Goal: Navigation & Orientation: Find specific page/section

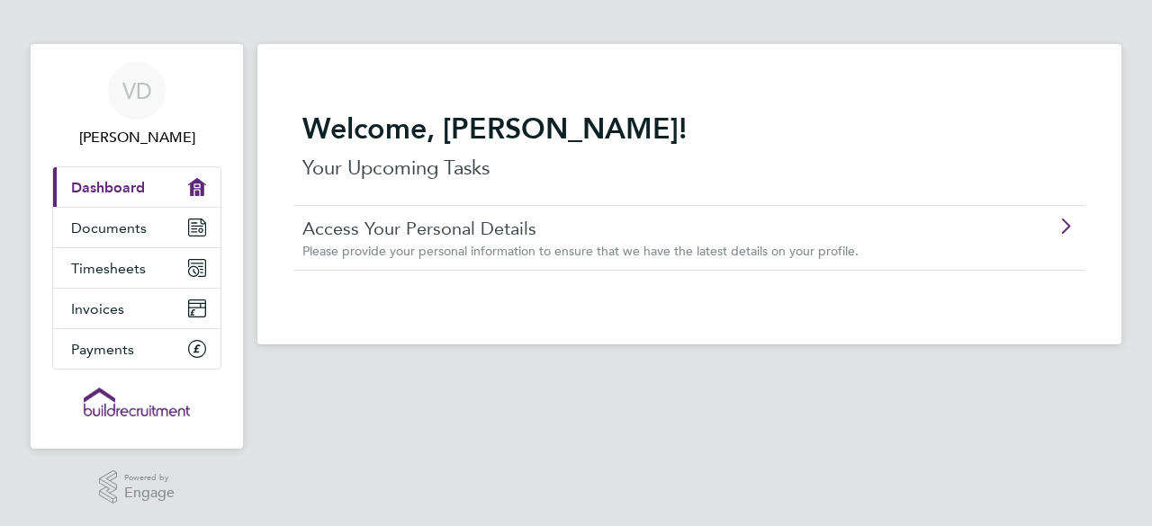
scroll to position [25, 0]
click at [134, 237] on span "Documents" at bounding box center [109, 228] width 76 height 17
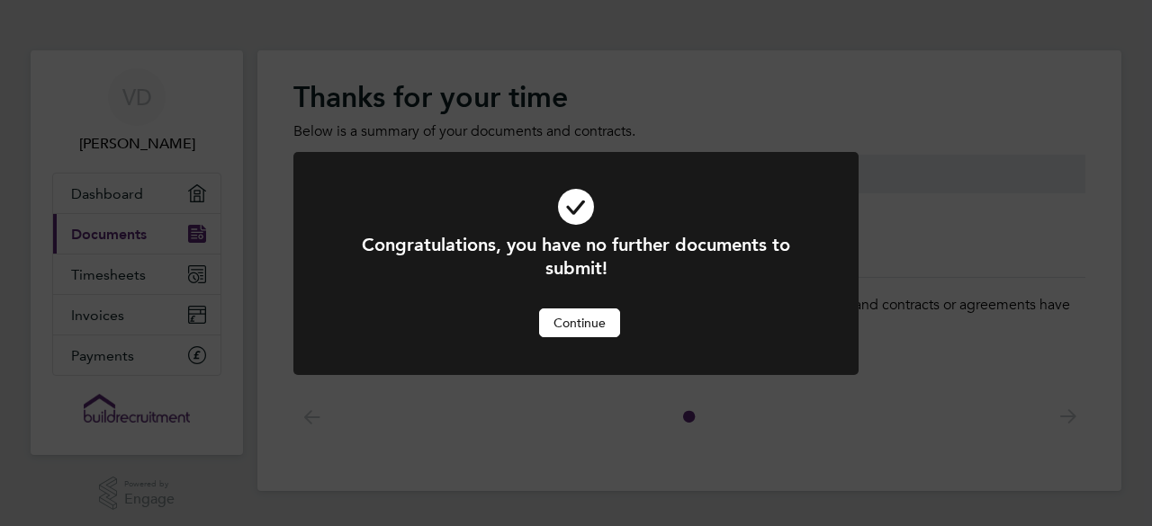
click at [574, 329] on button "Continue" at bounding box center [579, 323] width 81 height 29
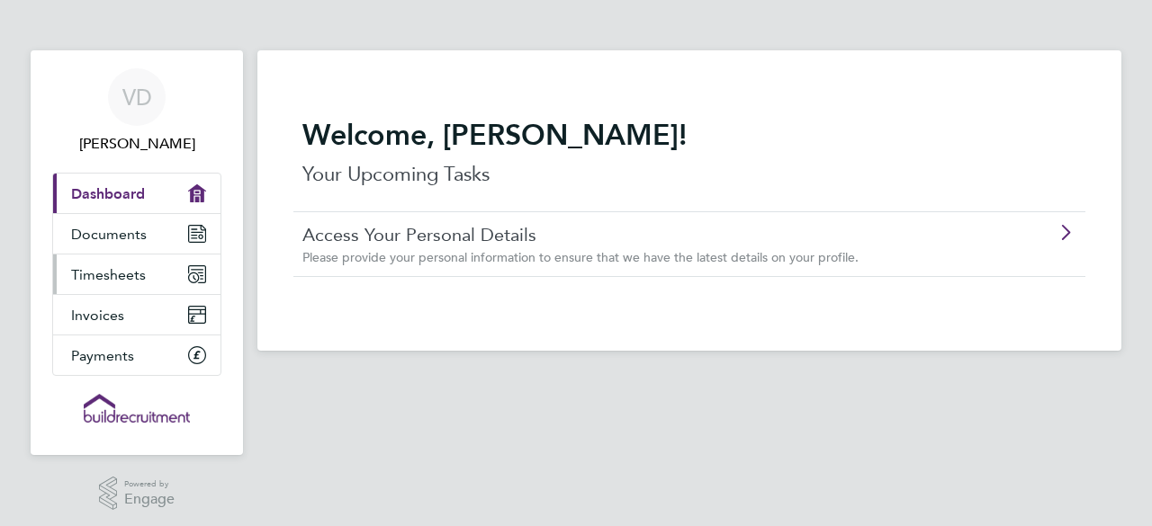
click at [166, 294] on link "Timesheets" at bounding box center [136, 275] width 167 height 40
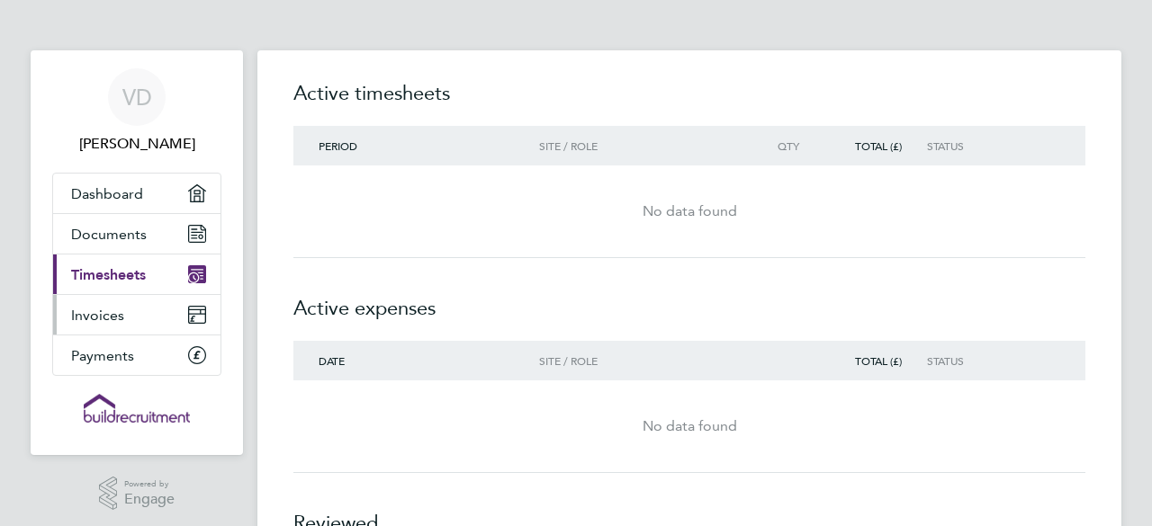
click at [125, 325] on link "Invoices" at bounding box center [136, 315] width 167 height 40
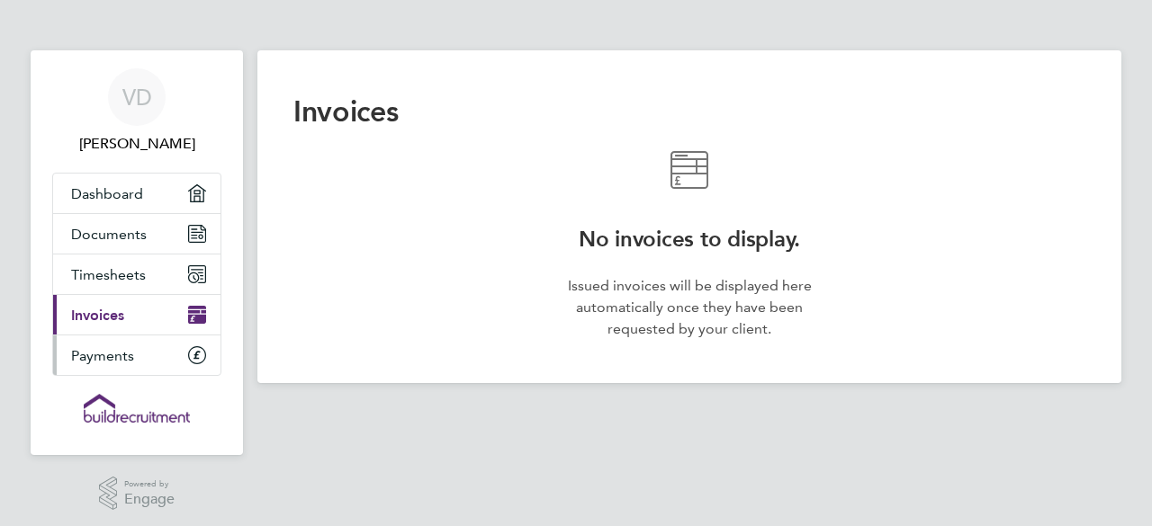
click at [131, 364] on span "Payments" at bounding box center [102, 355] width 63 height 17
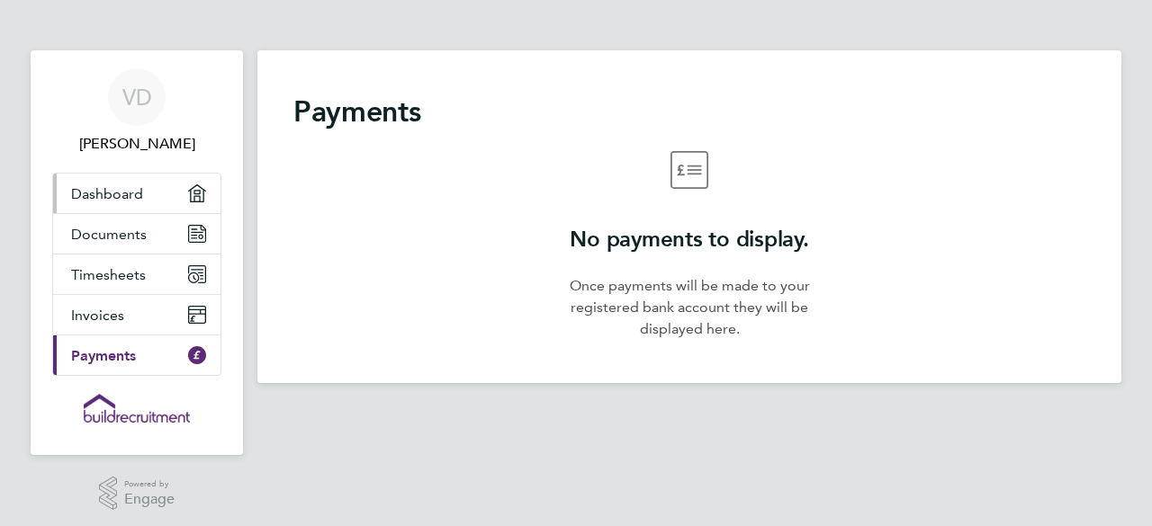
click at [138, 202] on span "Dashboard" at bounding box center [107, 193] width 72 height 17
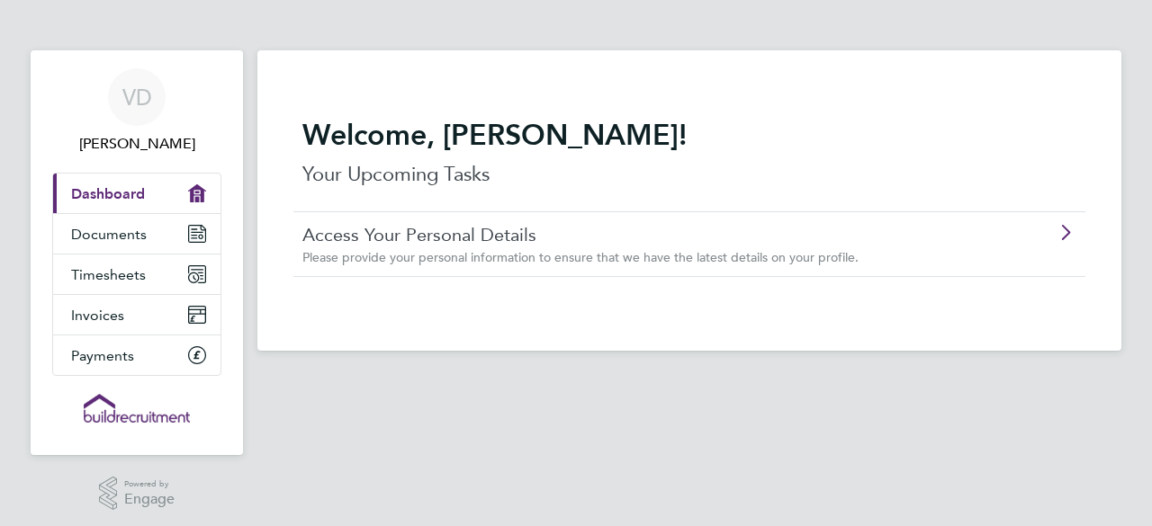
click at [130, 202] on span "Dashboard" at bounding box center [108, 193] width 74 height 17
click at [140, 141] on span "[PERSON_NAME]" at bounding box center [136, 144] width 169 height 22
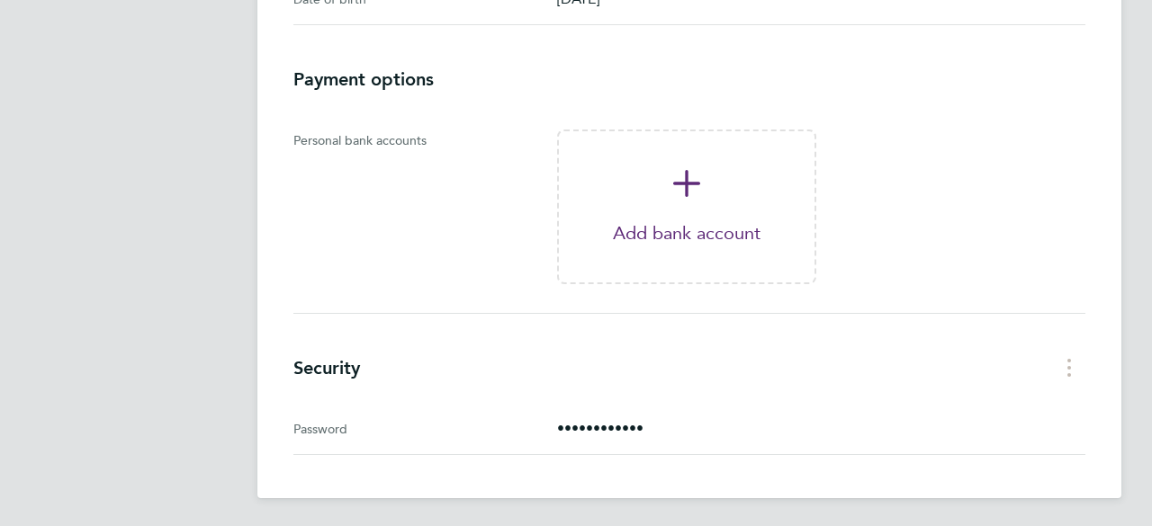
scroll to position [162, 0]
